Goal: Communication & Community: Answer question/provide support

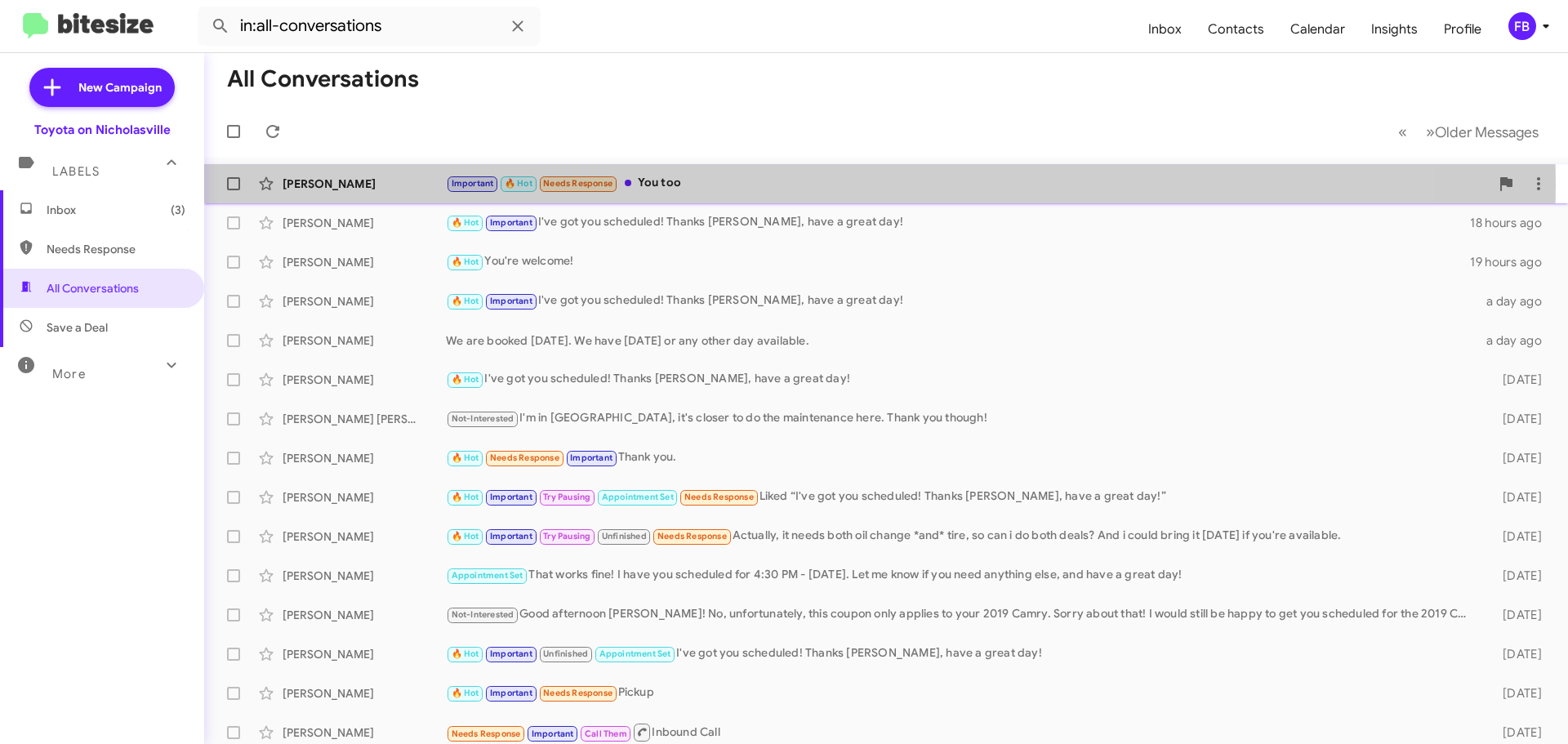
drag, startPoint x: 664, startPoint y: 185, endPoint x: 752, endPoint y: 201, distance: 89.4
click at [665, 185] on div "Important 🔥 Hot Needs Response You too" at bounding box center [968, 183] width 1044 height 18
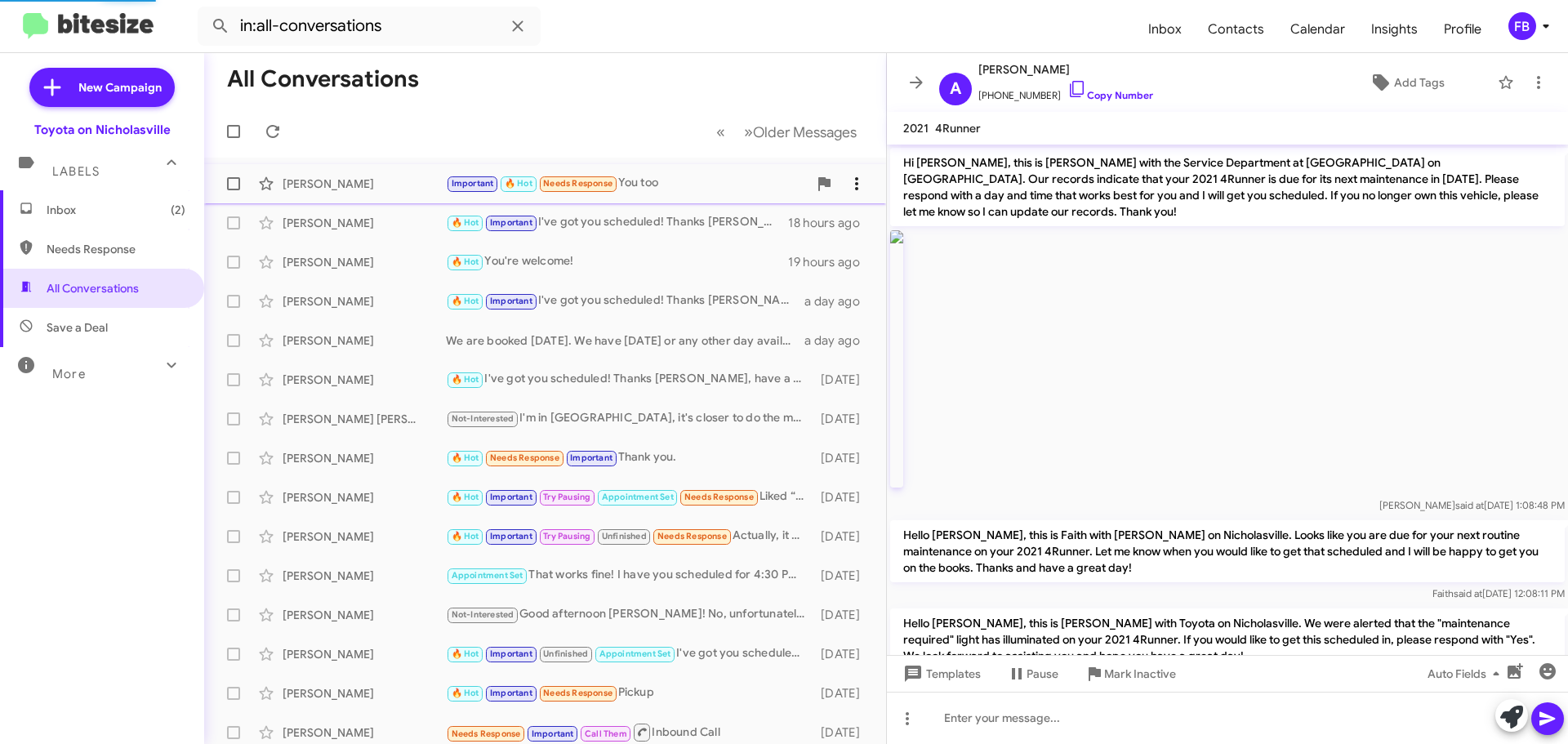
scroll to position [1341, 0]
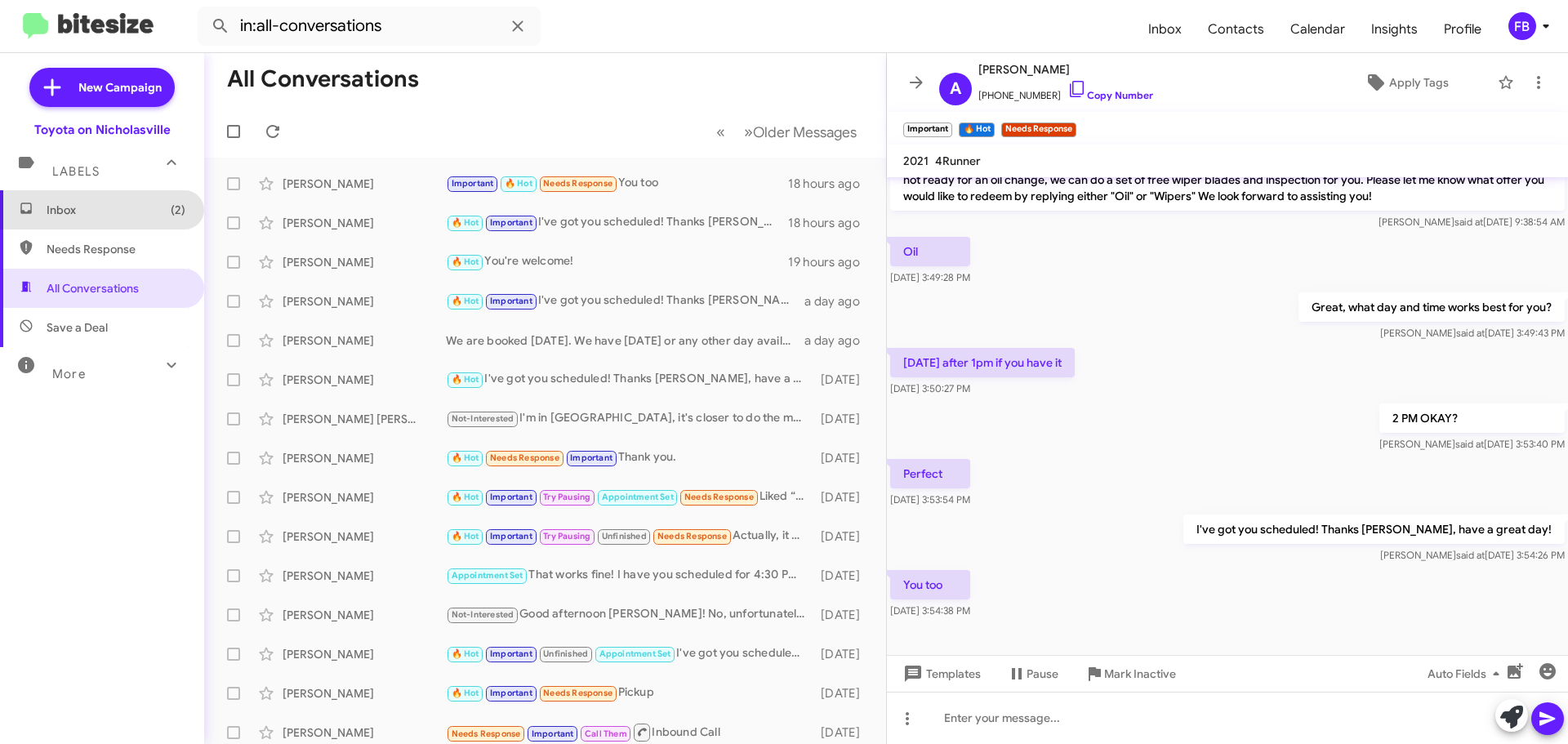
click at [114, 214] on span "Inbox (2)" at bounding box center [115, 209] width 138 height 16
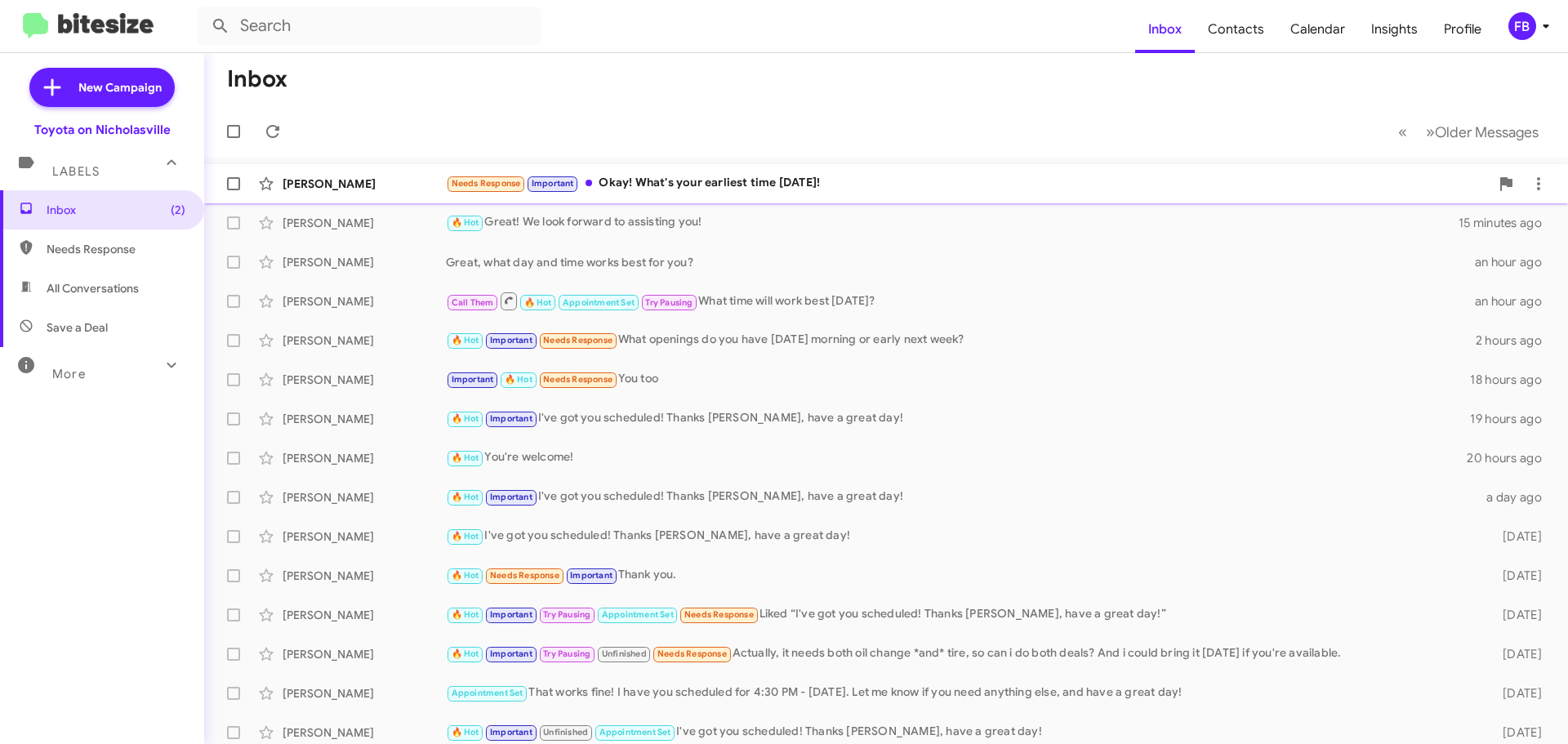
click at [777, 177] on div "Needs Response Important Okay! What's your earliest time [DATE]!" at bounding box center [968, 183] width 1044 height 18
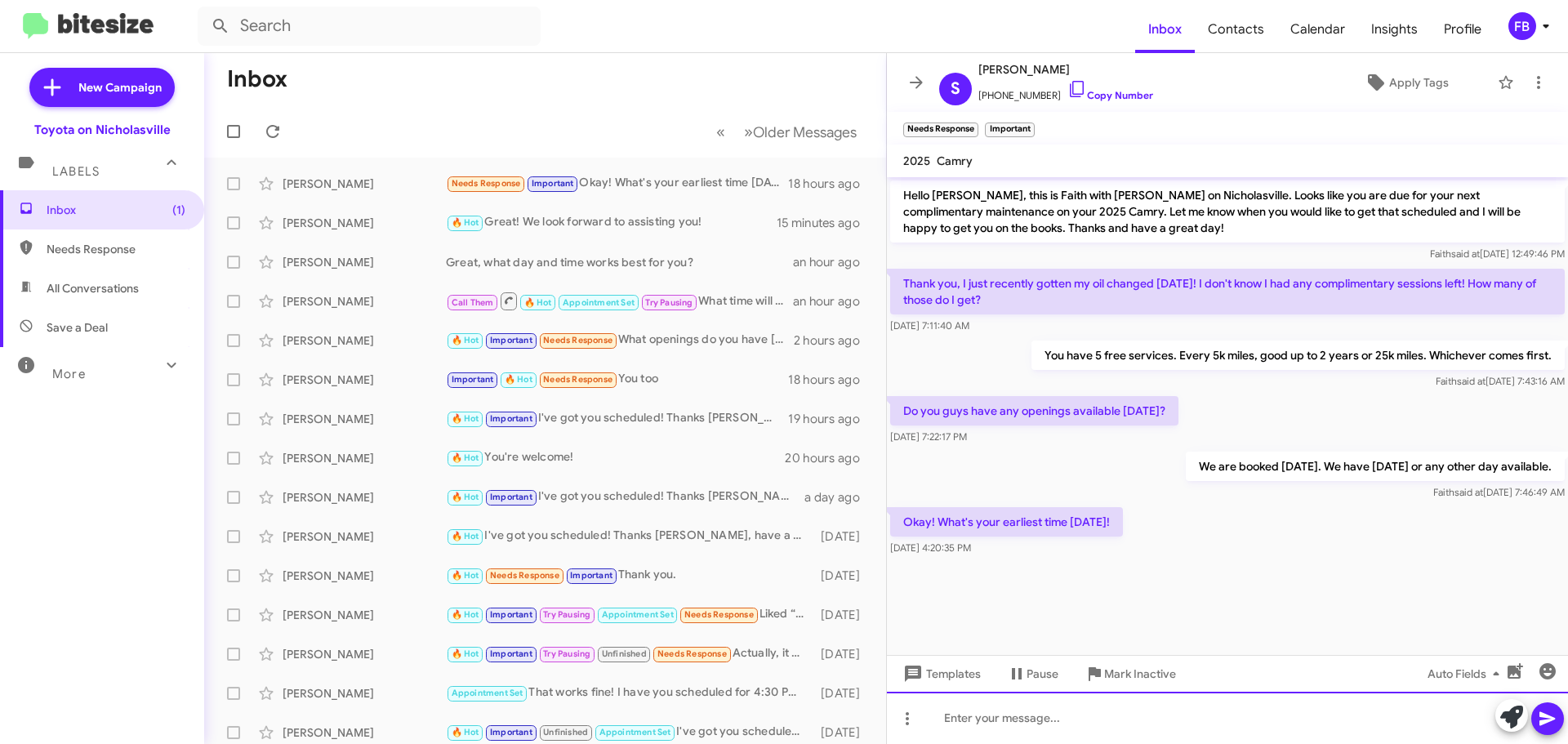
click at [1011, 713] on div at bounding box center [1227, 718] width 681 height 52
